Goal: Task Accomplishment & Management: Manage account settings

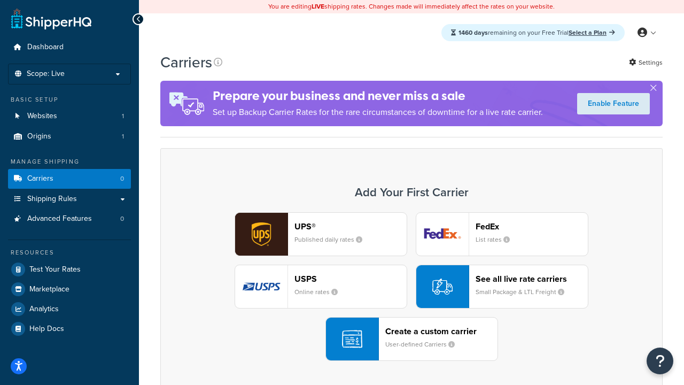
click at [412, 287] on div "UPS® Published daily rates FedEx List rates USPS Online rates See all live rate…" at bounding box center [412, 286] width 480 height 149
click at [532, 226] on header "FedEx" at bounding box center [532, 226] width 112 height 10
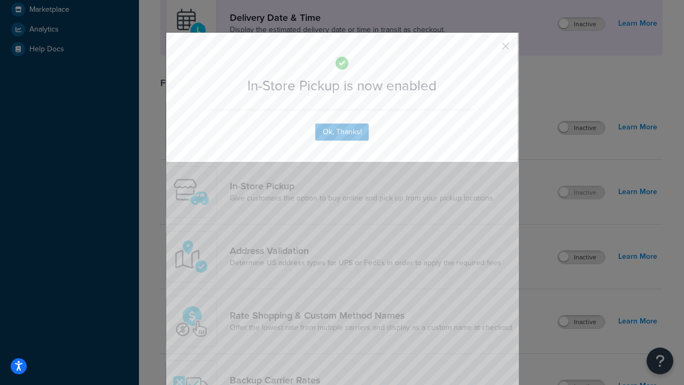
scroll to position [300, 0]
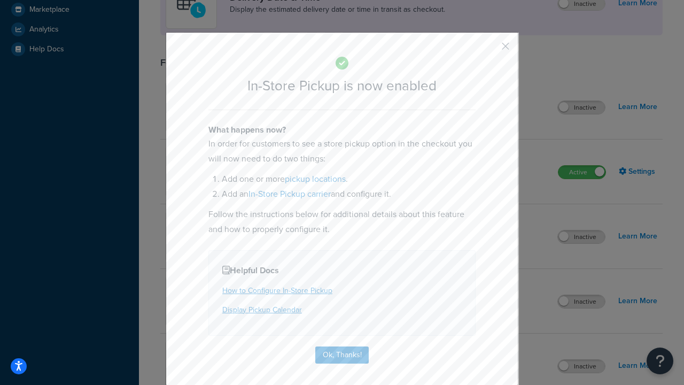
click at [490, 50] on button "button" at bounding box center [490, 50] width 3 height 3
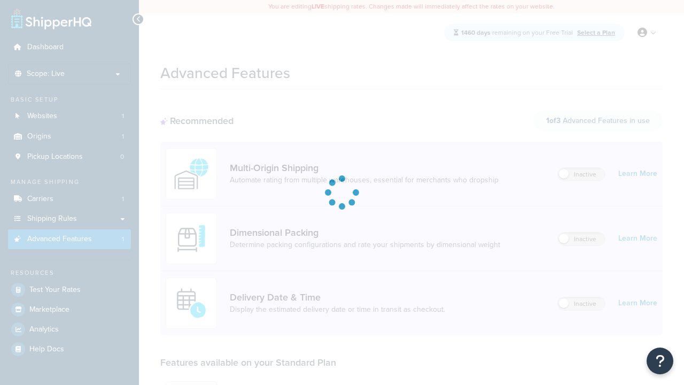
scroll to position [280, 0]
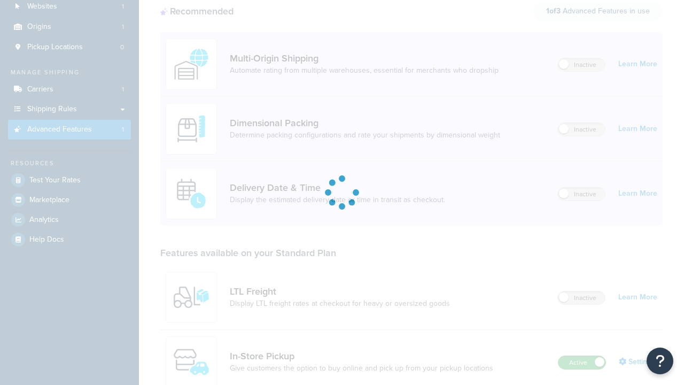
click at [582, 356] on label "Active" at bounding box center [582, 362] width 47 height 13
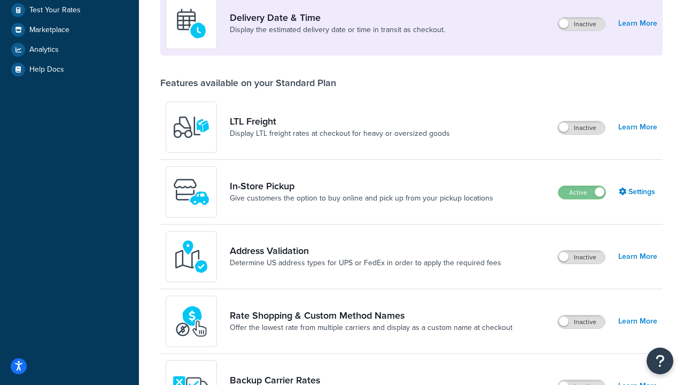
scroll to position [259, 0]
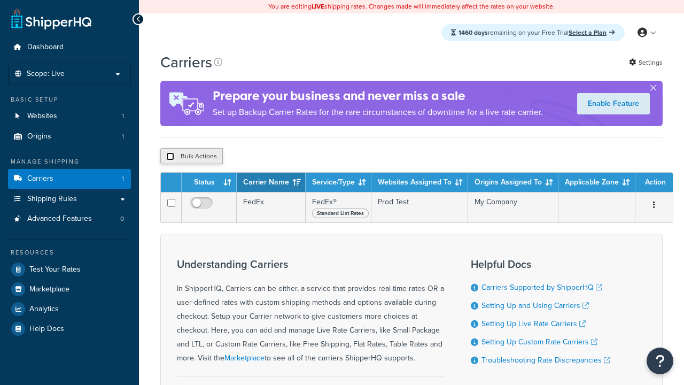
click at [170, 158] on input "checkbox" at bounding box center [170, 156] width 8 height 8
checkbox input "true"
click at [0, 0] on button "Delete" at bounding box center [0, 0] width 0 height 0
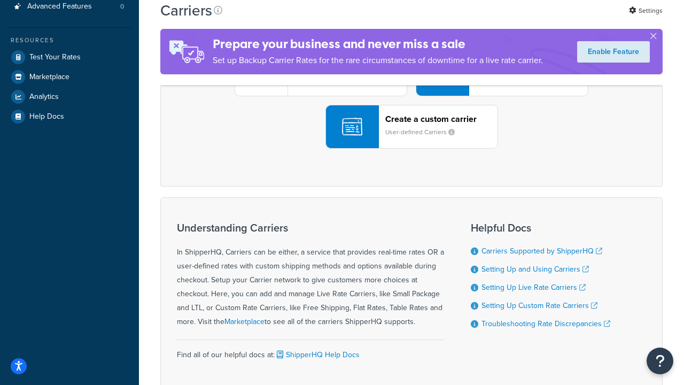
click at [412, 149] on div "UPS® Published daily rates FedEx List rates USPS Online rates See all live rate…" at bounding box center [412, 74] width 480 height 149
click at [412, 140] on div "Create a custom carrier User-defined Carriers" at bounding box center [441, 127] width 112 height 26
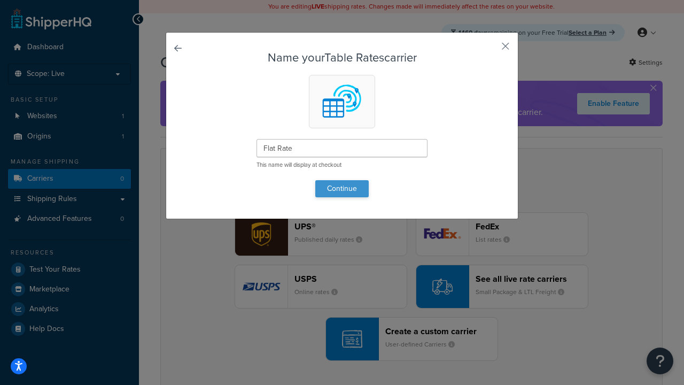
type input "Flat Rate"
click at [342, 188] on button "Continue" at bounding box center [341, 188] width 53 height 17
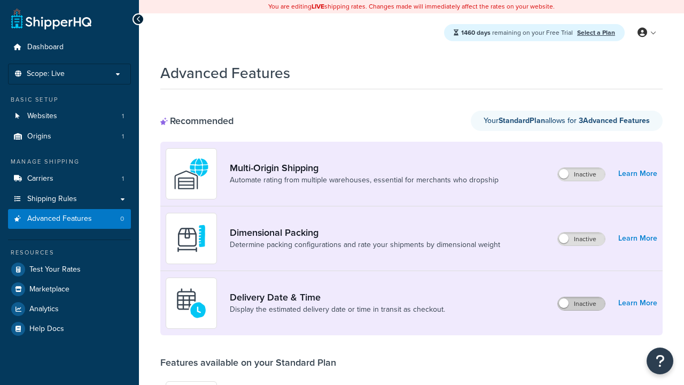
click at [582, 304] on label "Inactive" at bounding box center [581, 303] width 47 height 13
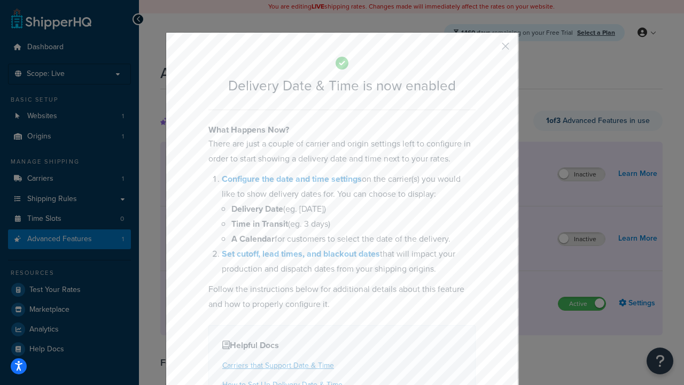
click at [490, 50] on button "button" at bounding box center [490, 50] width 3 height 3
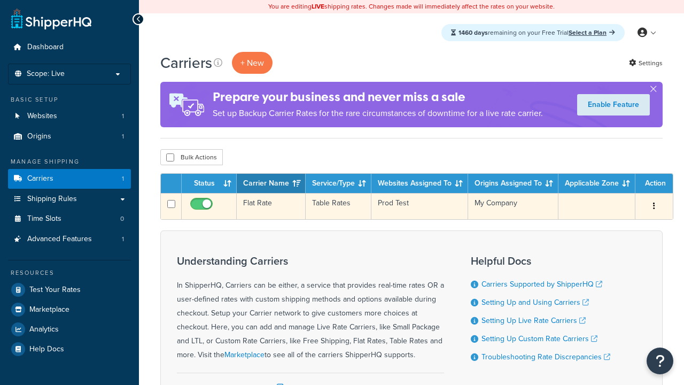
click at [271, 206] on td "Flat Rate" at bounding box center [271, 206] width 69 height 26
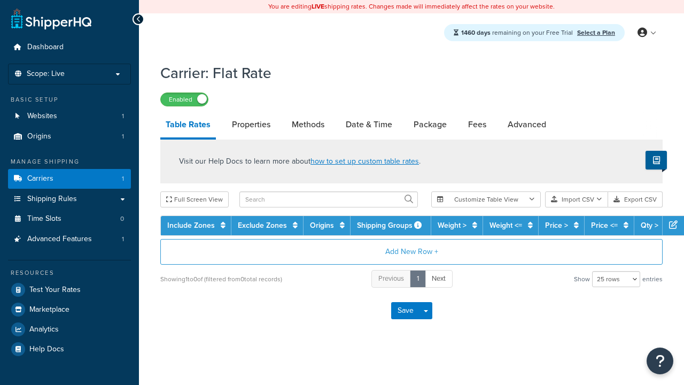
select select "25"
click at [369, 125] on link "Date & Time" at bounding box center [369, 125] width 57 height 26
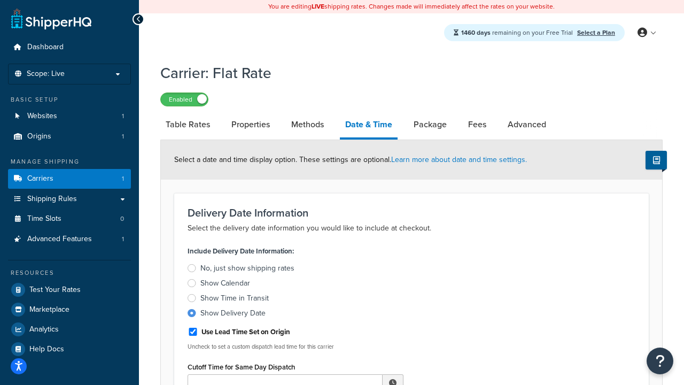
click at [233, 315] on div "Show Delivery Date" at bounding box center [232, 313] width 65 height 11
click at [0, 0] on input "Show Delivery Date" at bounding box center [0, 0] width 0 height 0
type input "11:00 AM"
type input "5"
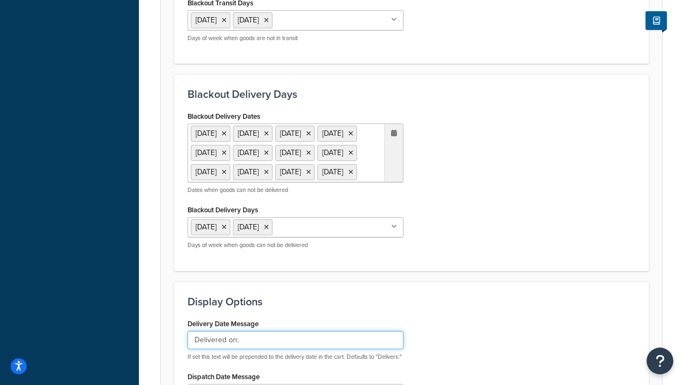
type input "Delivered on:"
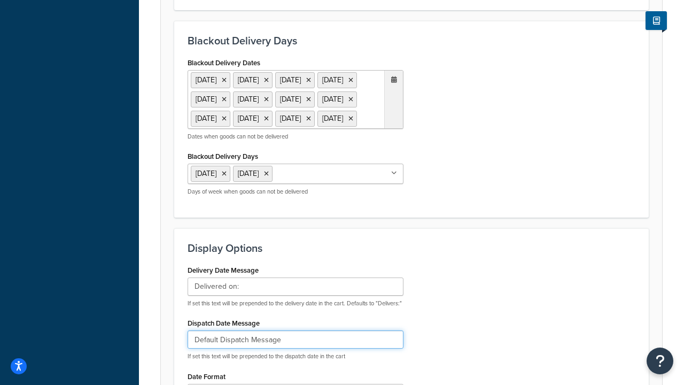
type input "Default Dispatch Message"
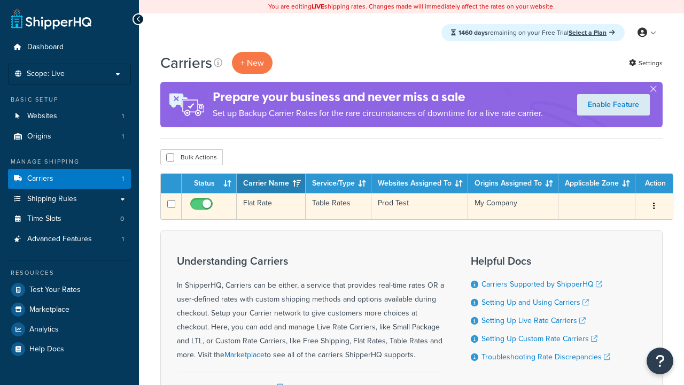
click at [271, 206] on td "Flat Rate" at bounding box center [271, 206] width 69 height 26
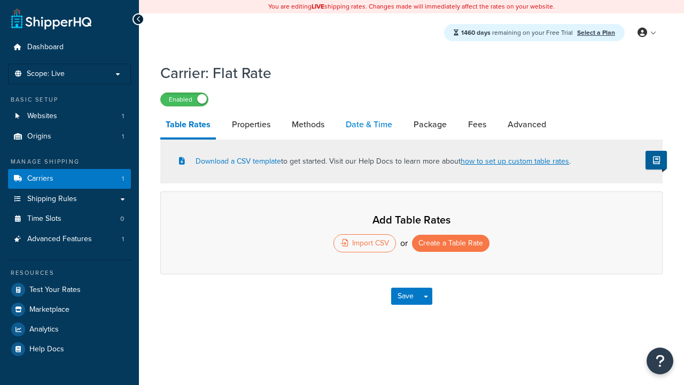
click at [369, 125] on link "Date & Time" at bounding box center [369, 125] width 57 height 26
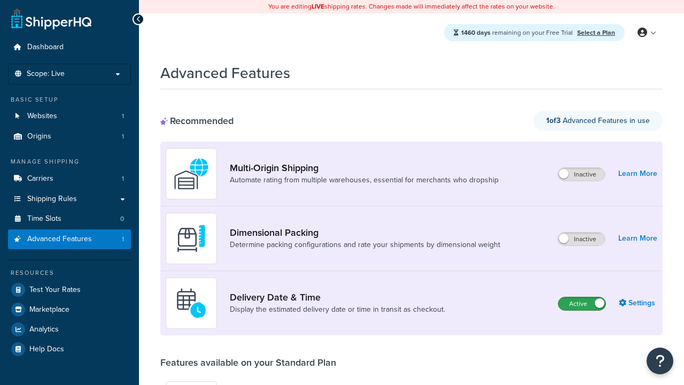
click at [582, 304] on label "Active" at bounding box center [582, 303] width 47 height 13
